Goal: Transaction & Acquisition: Obtain resource

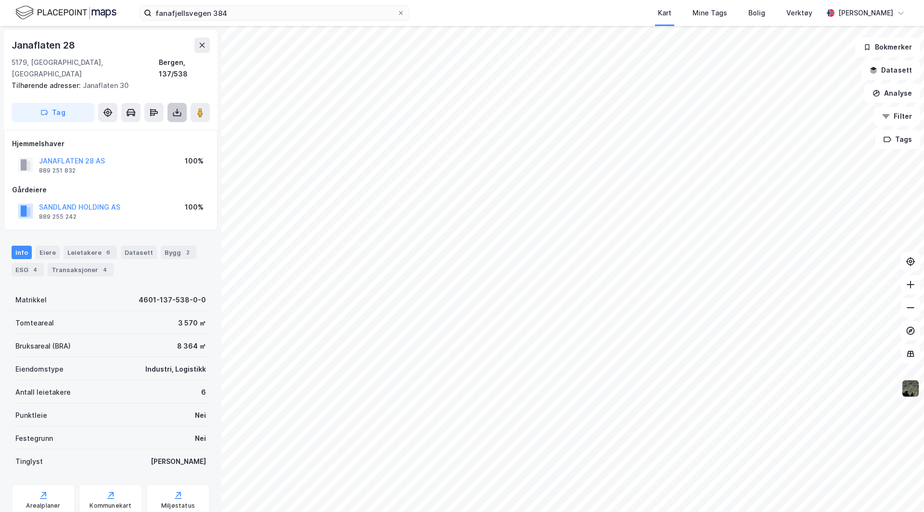
click at [177, 109] on icon at bounding box center [177, 111] width 1 height 5
click at [148, 128] on div "Last ned grunnbok" at bounding box center [130, 132] width 56 height 8
